Goal: Information Seeking & Learning: Learn about a topic

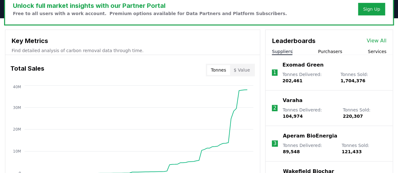
scroll to position [189, 0]
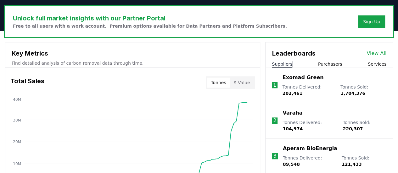
click at [240, 84] on button "$ Value" at bounding box center [242, 83] width 24 height 10
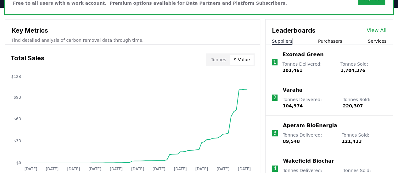
scroll to position [220, 0]
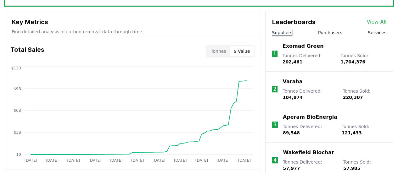
click at [219, 52] on button "Tonnes" at bounding box center [218, 51] width 23 height 10
click at [247, 53] on button "$ Value" at bounding box center [242, 51] width 24 height 10
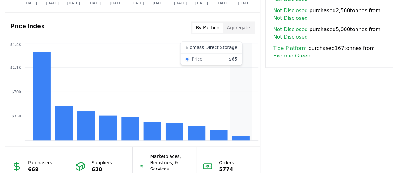
scroll to position [503, 0]
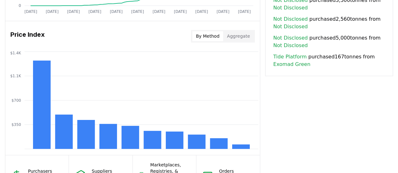
click at [240, 35] on button "Aggregate" at bounding box center [238, 36] width 31 height 10
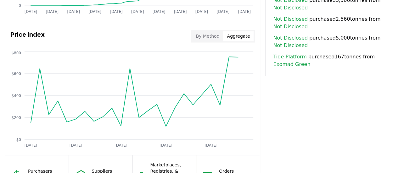
click at [209, 36] on button "By Method" at bounding box center [207, 36] width 31 height 10
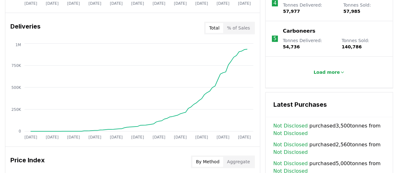
scroll to position [346, 0]
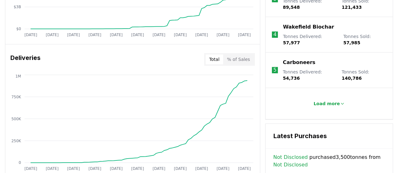
click at [250, 57] on button "% of Sales" at bounding box center [238, 59] width 31 height 10
click at [216, 57] on button "Total" at bounding box center [214, 59] width 18 height 10
click at [237, 60] on button "% of Sales" at bounding box center [238, 59] width 31 height 10
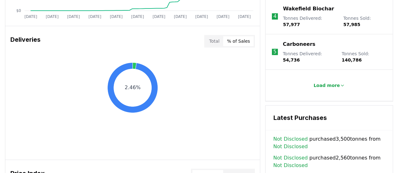
scroll to position [377, 0]
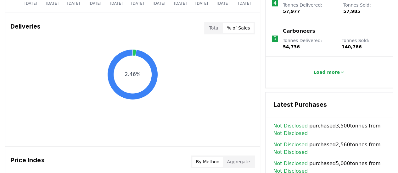
click at [222, 26] on button "Total" at bounding box center [214, 28] width 18 height 10
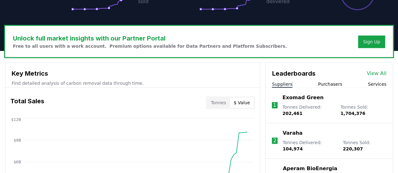
scroll to position [189, 0]
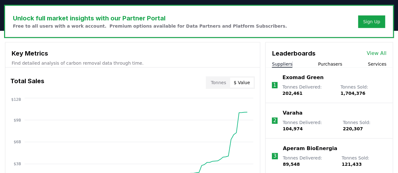
click at [329, 62] on button "Purchasers" at bounding box center [330, 64] width 24 height 6
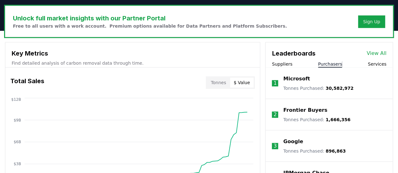
click at [287, 65] on button "Suppliers" at bounding box center [282, 64] width 20 height 6
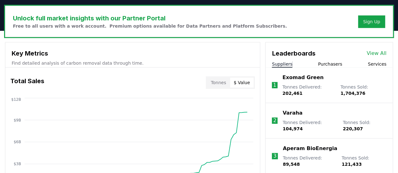
scroll to position [220, 0]
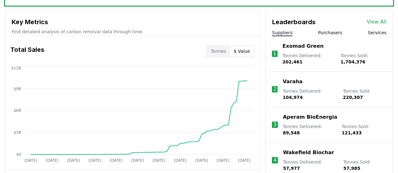
click at [219, 51] on button "Tonnes" at bounding box center [218, 51] width 23 height 10
click at [247, 51] on button "$ Value" at bounding box center [242, 51] width 24 height 10
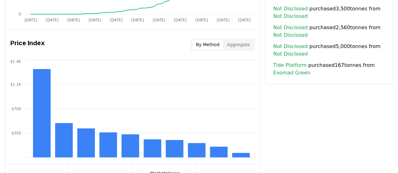
scroll to position [503, 0]
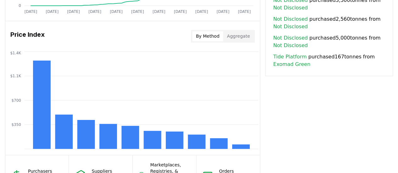
click at [241, 37] on button "Aggregate" at bounding box center [238, 36] width 31 height 10
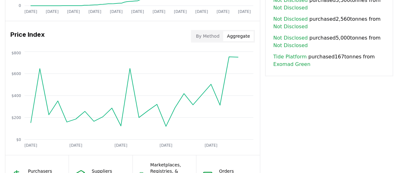
click at [212, 39] on button "By Method" at bounding box center [207, 36] width 31 height 10
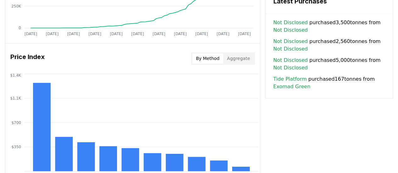
scroll to position [472, 0]
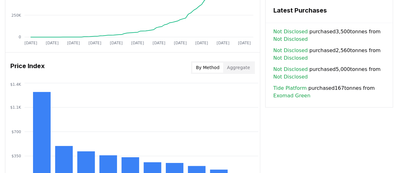
click at [297, 92] on link "Exomad Green" at bounding box center [291, 96] width 37 height 8
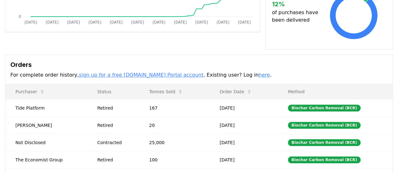
scroll to position [157, 0]
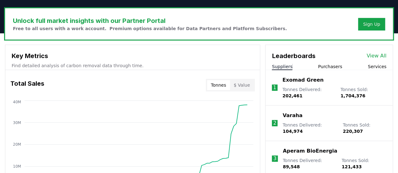
scroll to position [189, 0]
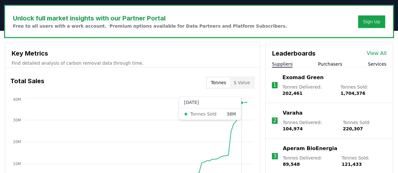
click at [241, 104] on circle at bounding box center [241, 102] width 3 height 3
click at [242, 102] on circle at bounding box center [241, 102] width 3 height 3
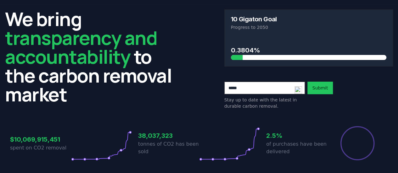
scroll to position [0, 0]
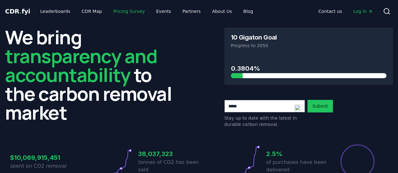
click at [123, 12] on link "Pricing Survey" at bounding box center [129, 11] width 42 height 11
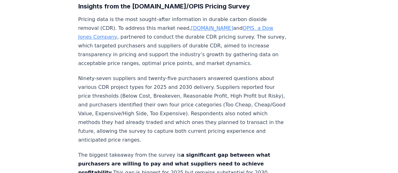
scroll to position [315, 0]
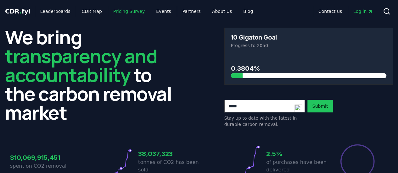
click at [127, 13] on link "Pricing Survey" at bounding box center [129, 11] width 42 height 11
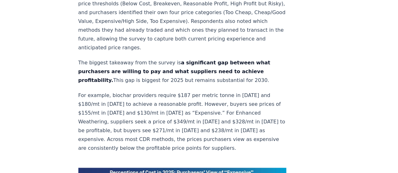
scroll to position [377, 0]
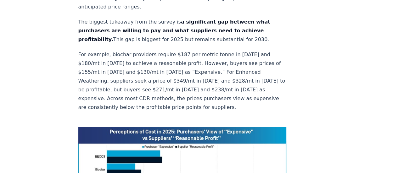
scroll to position [427, 0]
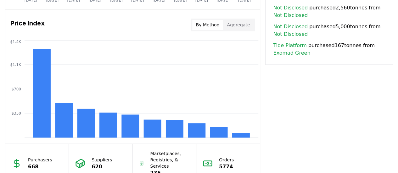
scroll to position [509, 0]
